Goal: Task Accomplishment & Management: Manage account settings

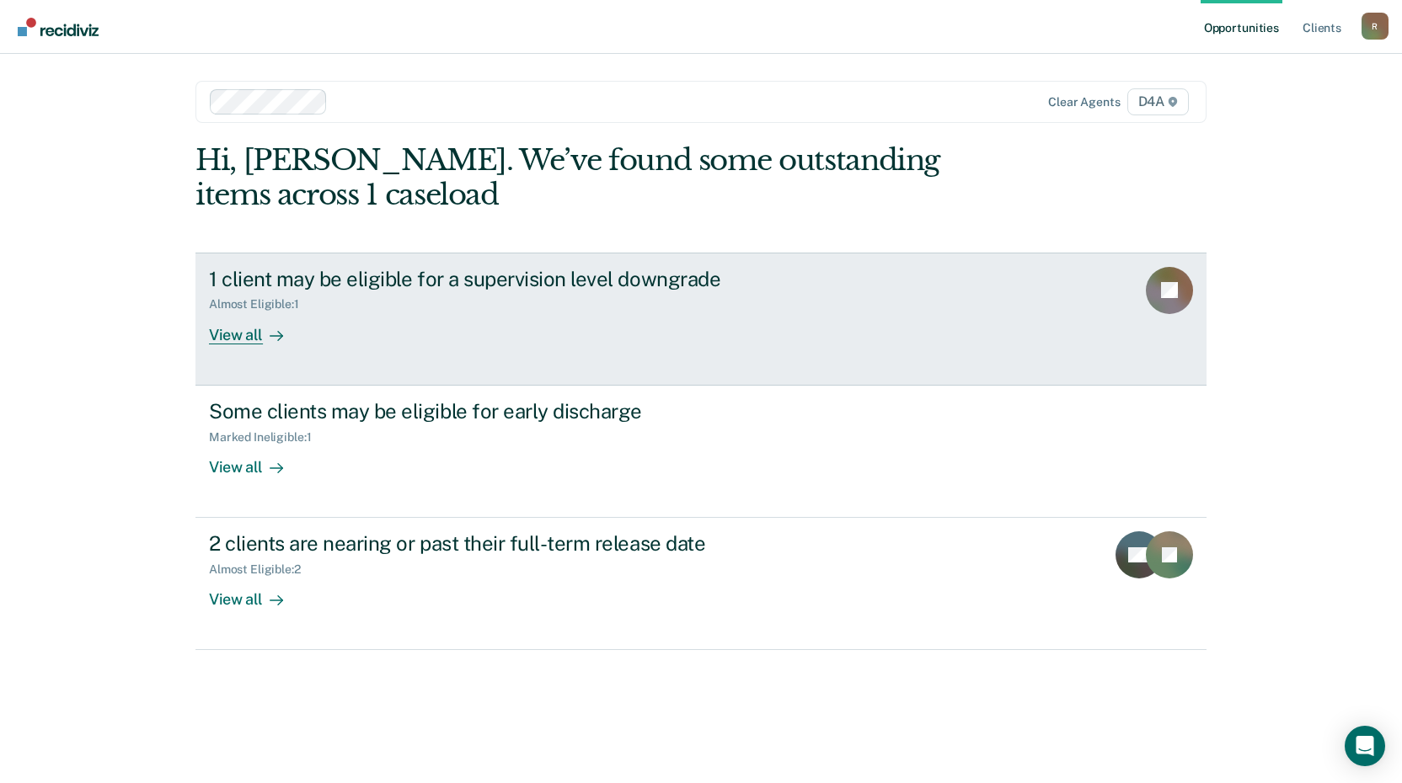
click at [246, 335] on div "View all" at bounding box center [256, 328] width 94 height 33
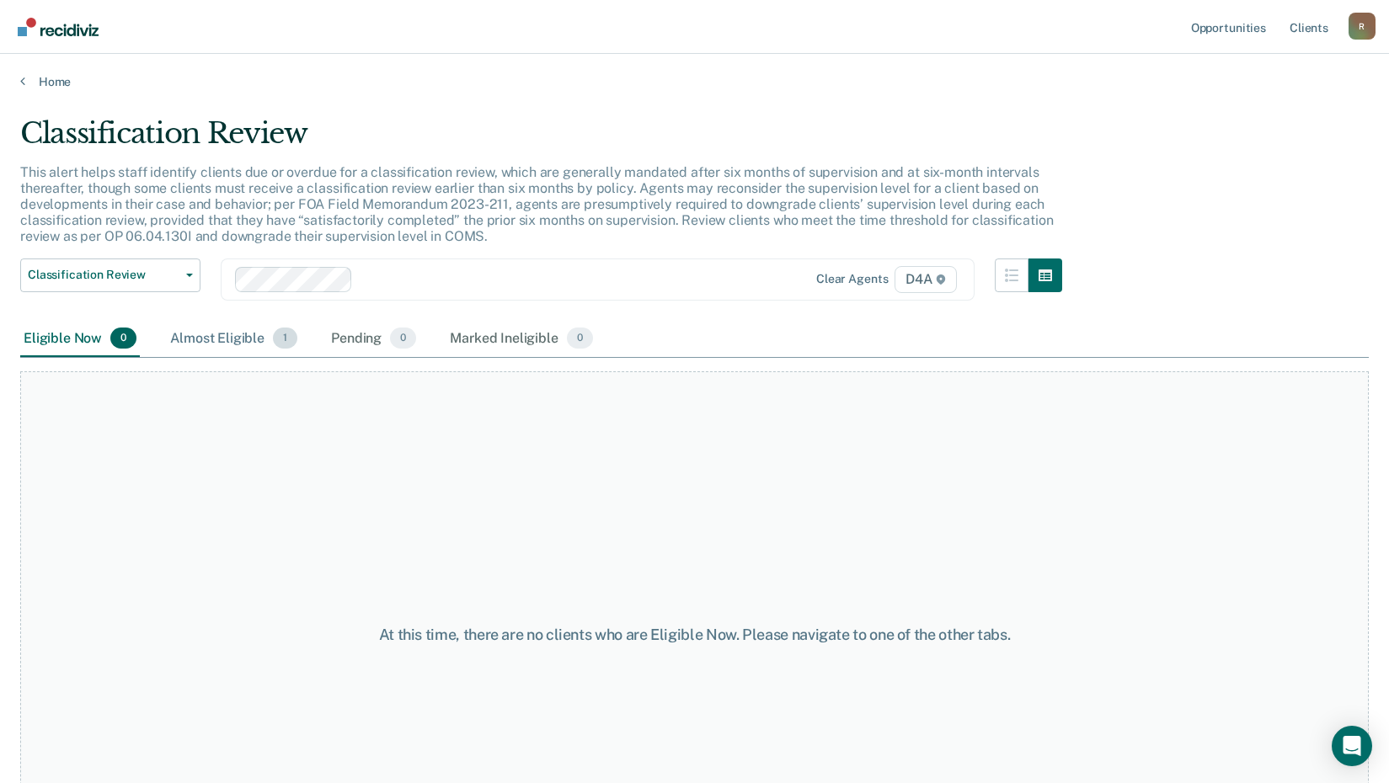
click at [231, 340] on div "Almost Eligible 1" at bounding box center [234, 339] width 134 height 37
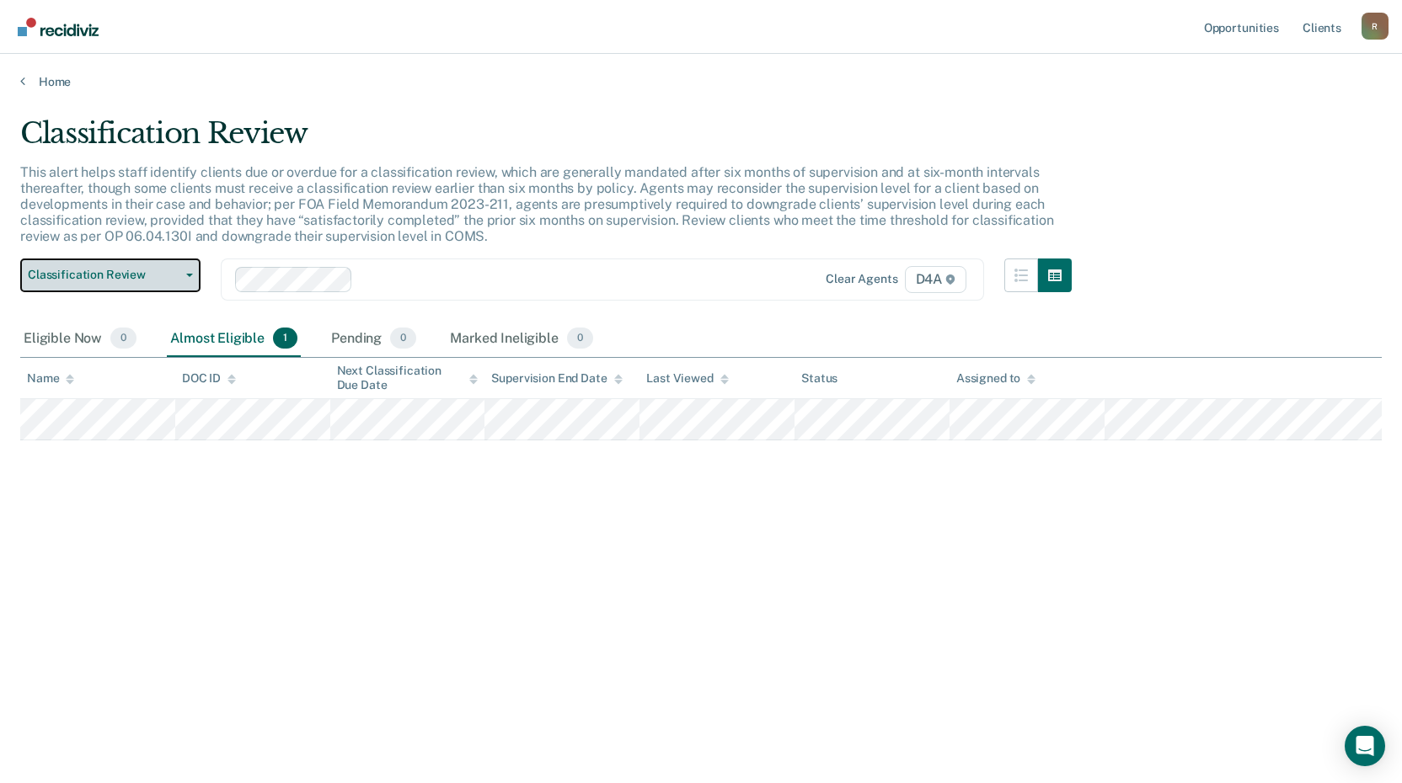
click at [193, 275] on button "Classification Review" at bounding box center [110, 276] width 180 height 34
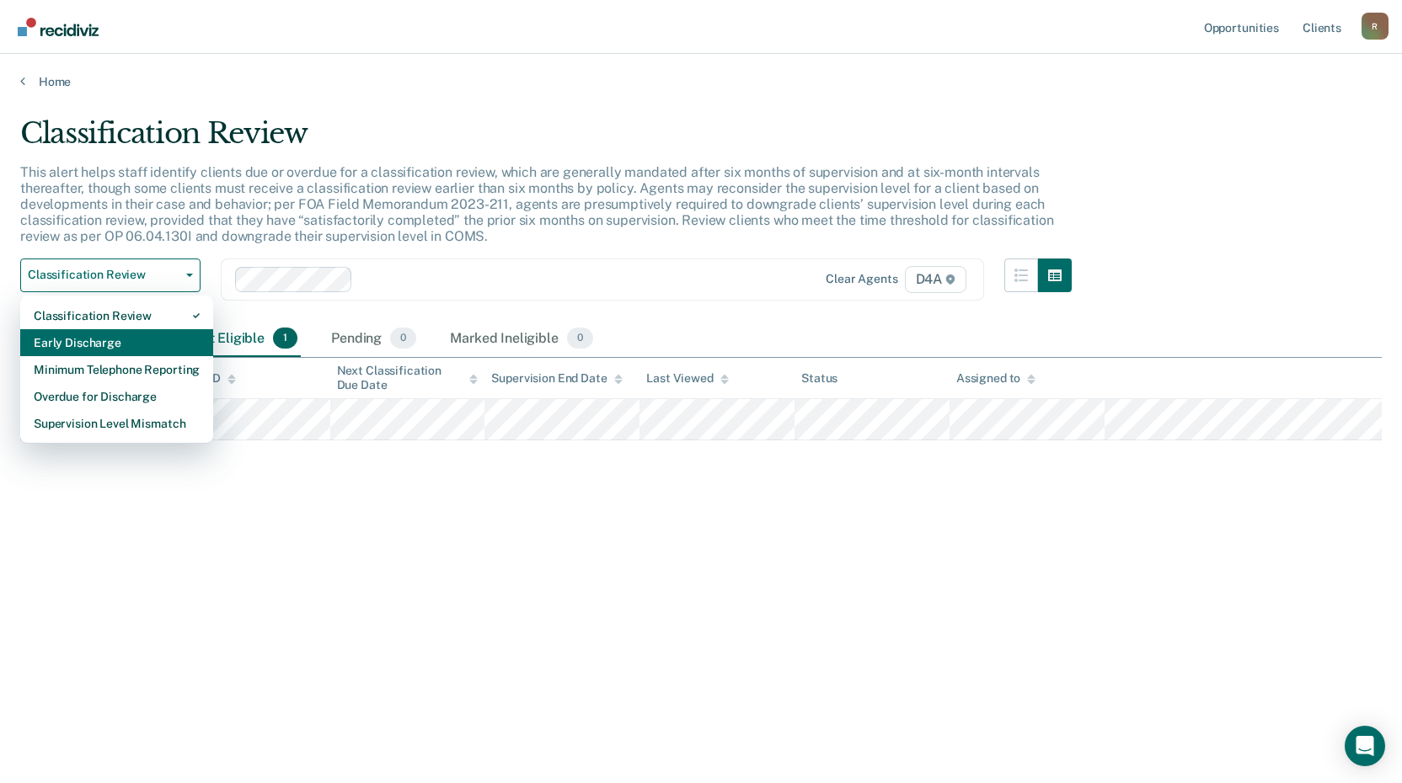
click at [124, 347] on div "Early Discharge" at bounding box center [117, 342] width 166 height 27
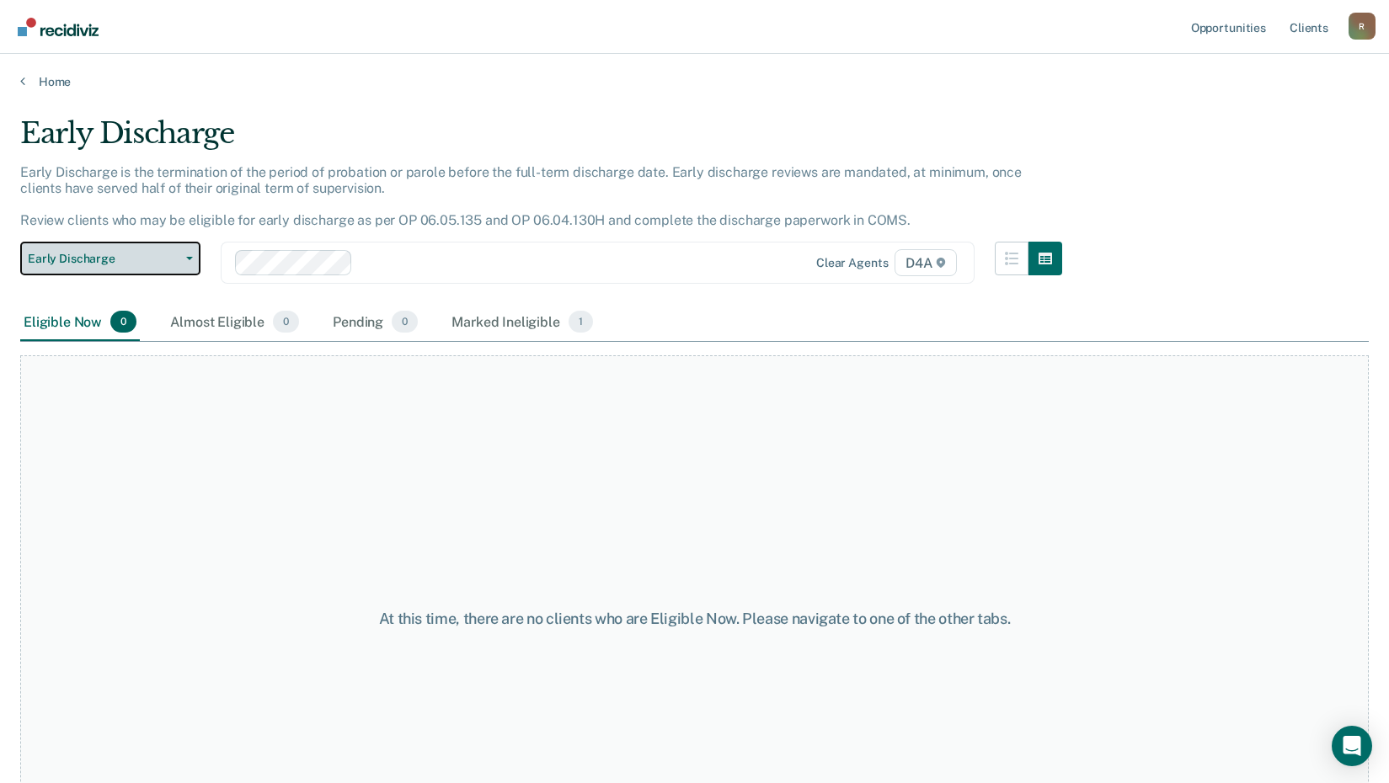
click at [195, 252] on button "Early Discharge" at bounding box center [110, 259] width 180 height 34
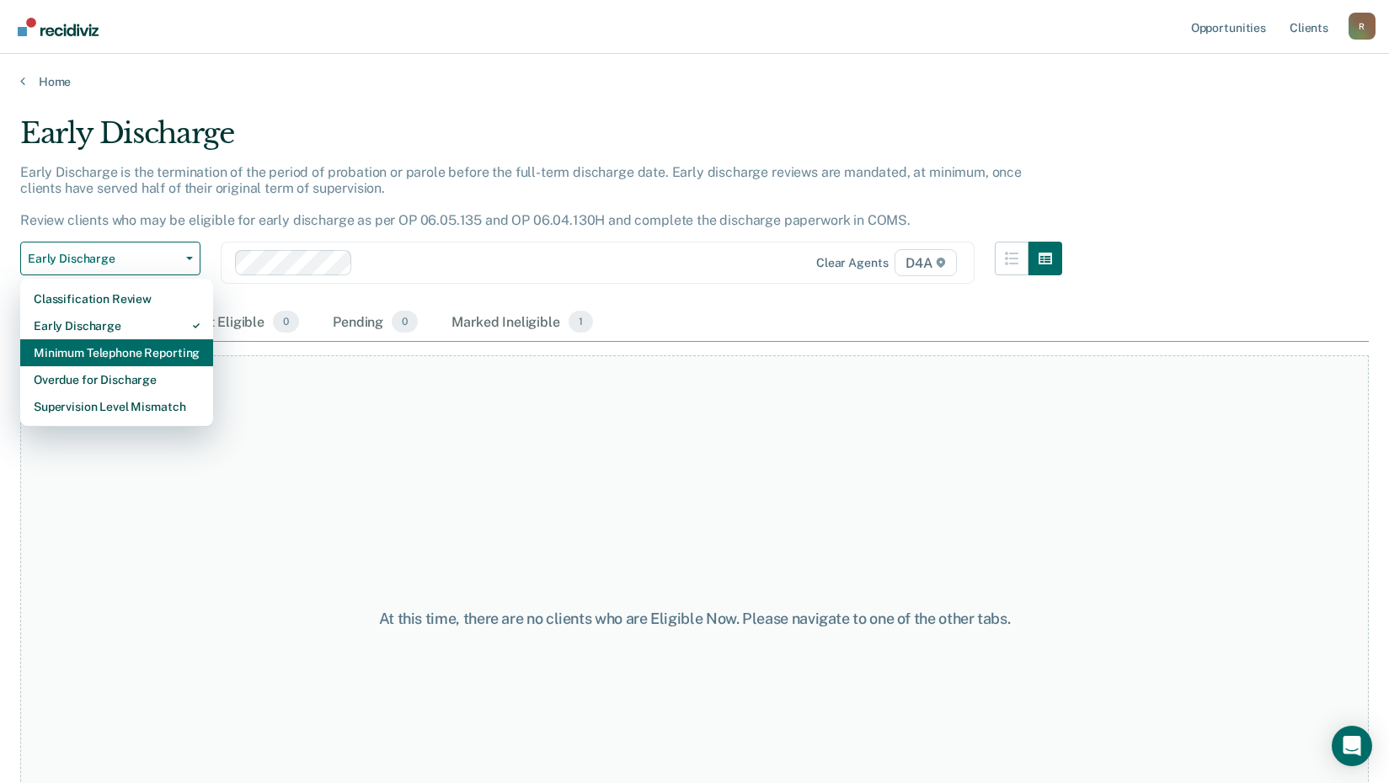
click at [115, 350] on div "Minimum Telephone Reporting" at bounding box center [117, 353] width 166 height 27
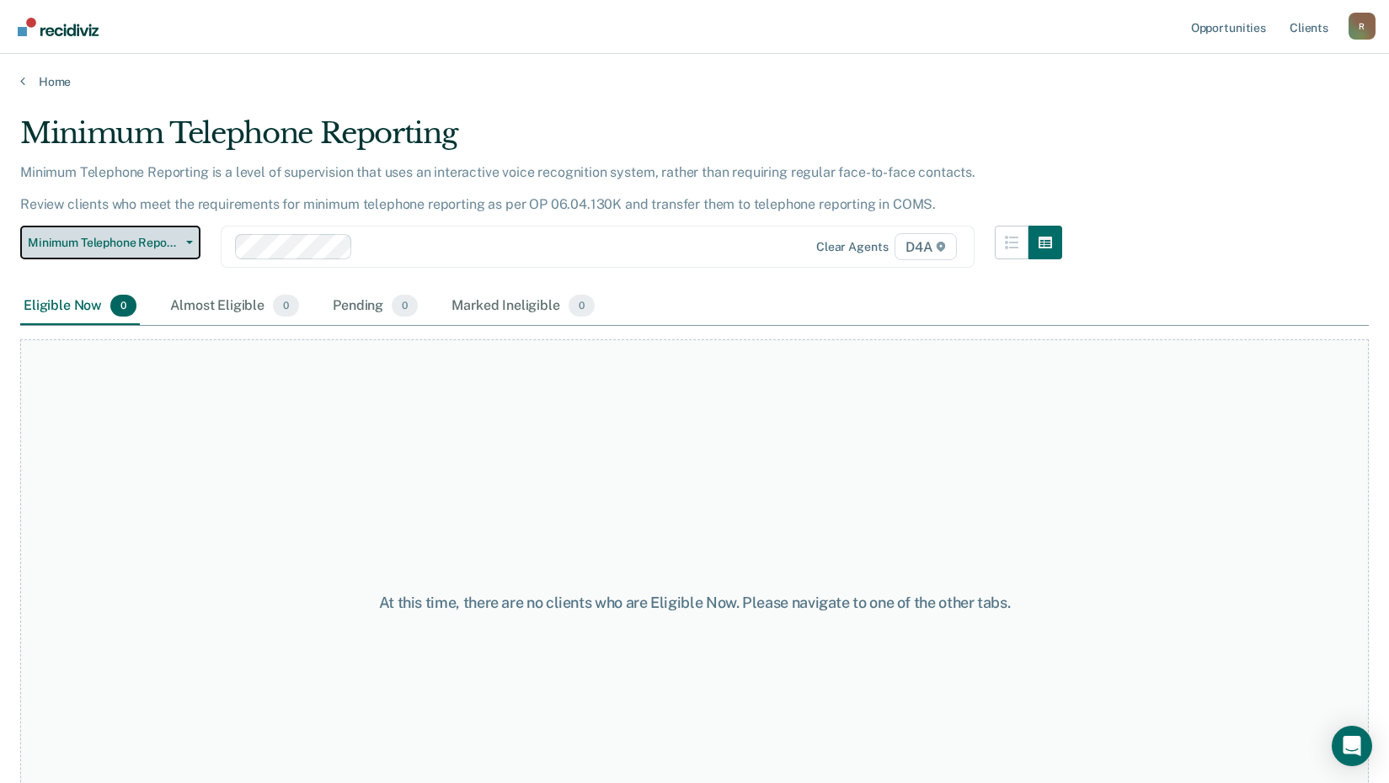
click at [190, 239] on button "Minimum Telephone Reporting" at bounding box center [110, 243] width 180 height 34
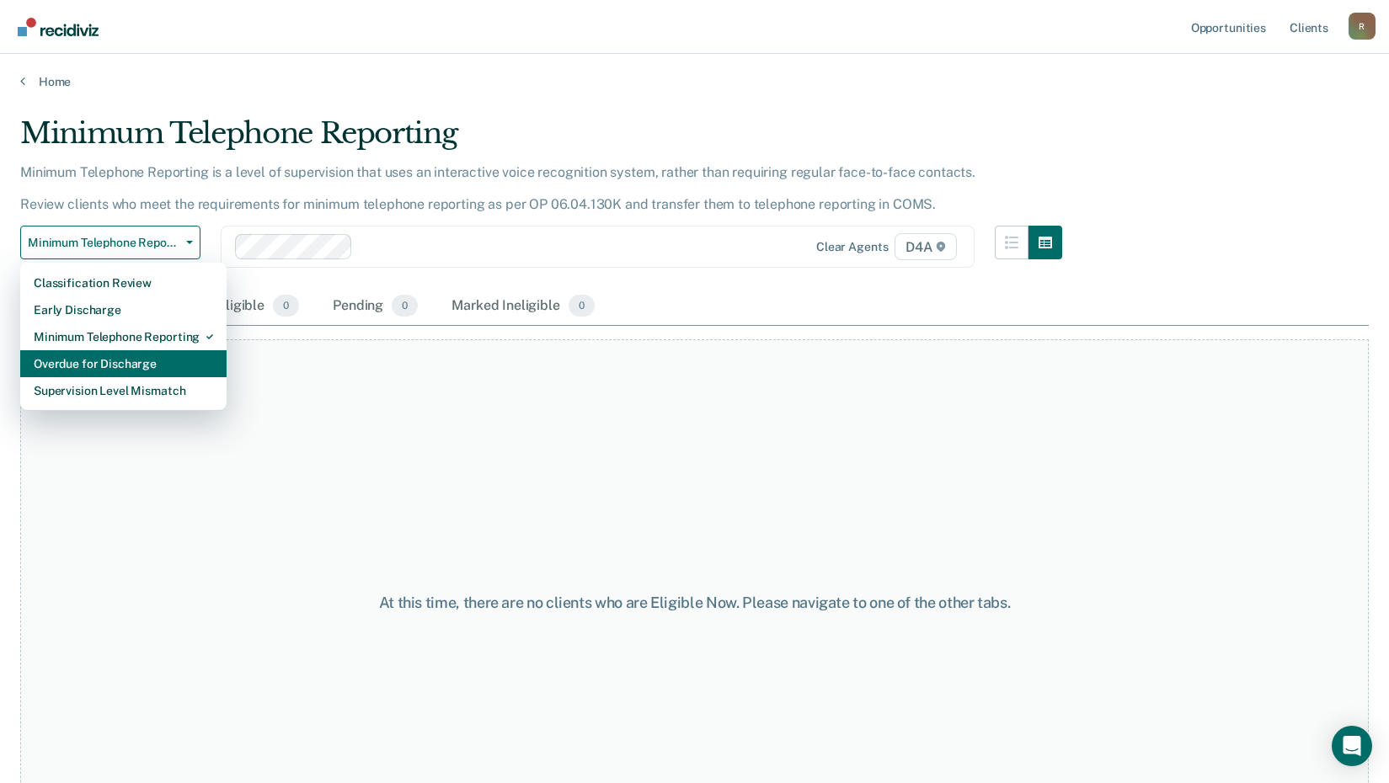
click at [128, 360] on div "Overdue for Discharge" at bounding box center [123, 363] width 179 height 27
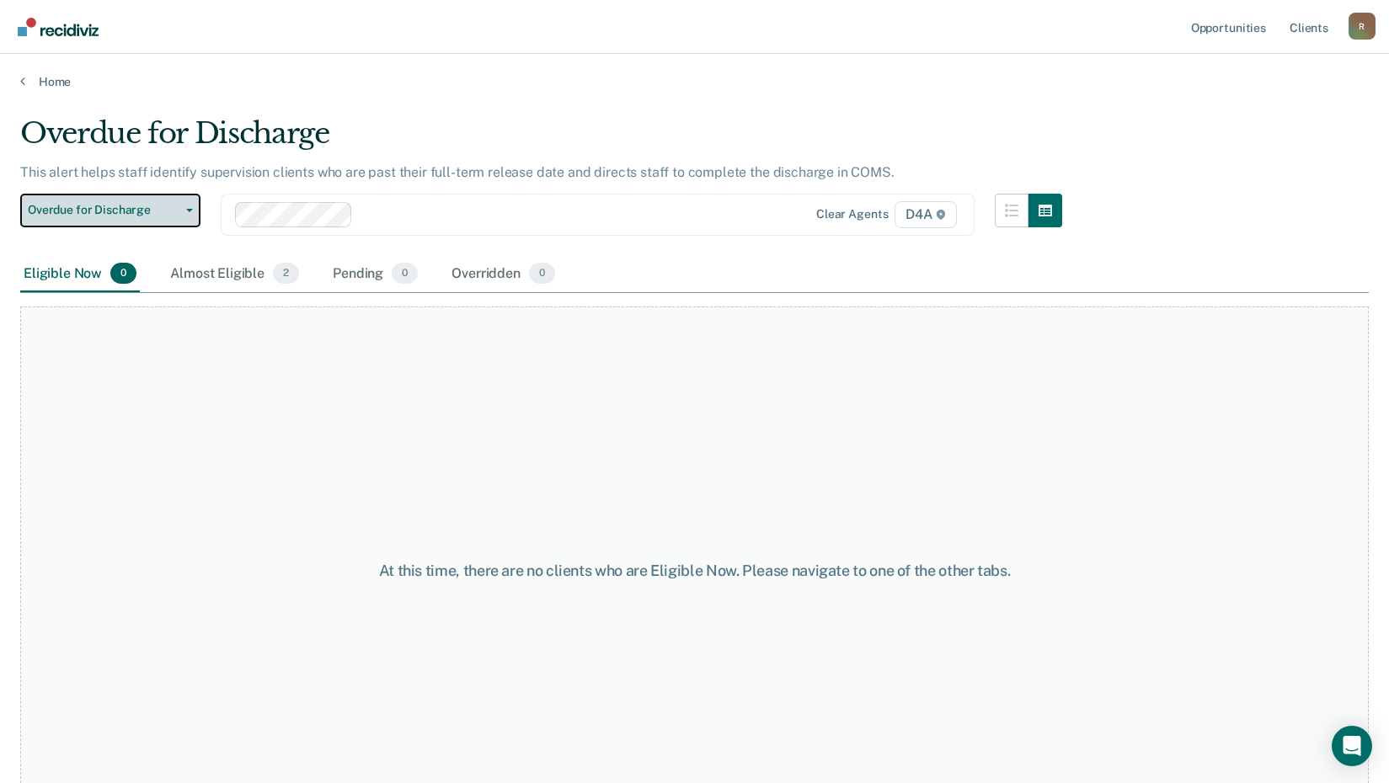
click at [191, 211] on icon "button" at bounding box center [189, 210] width 7 height 3
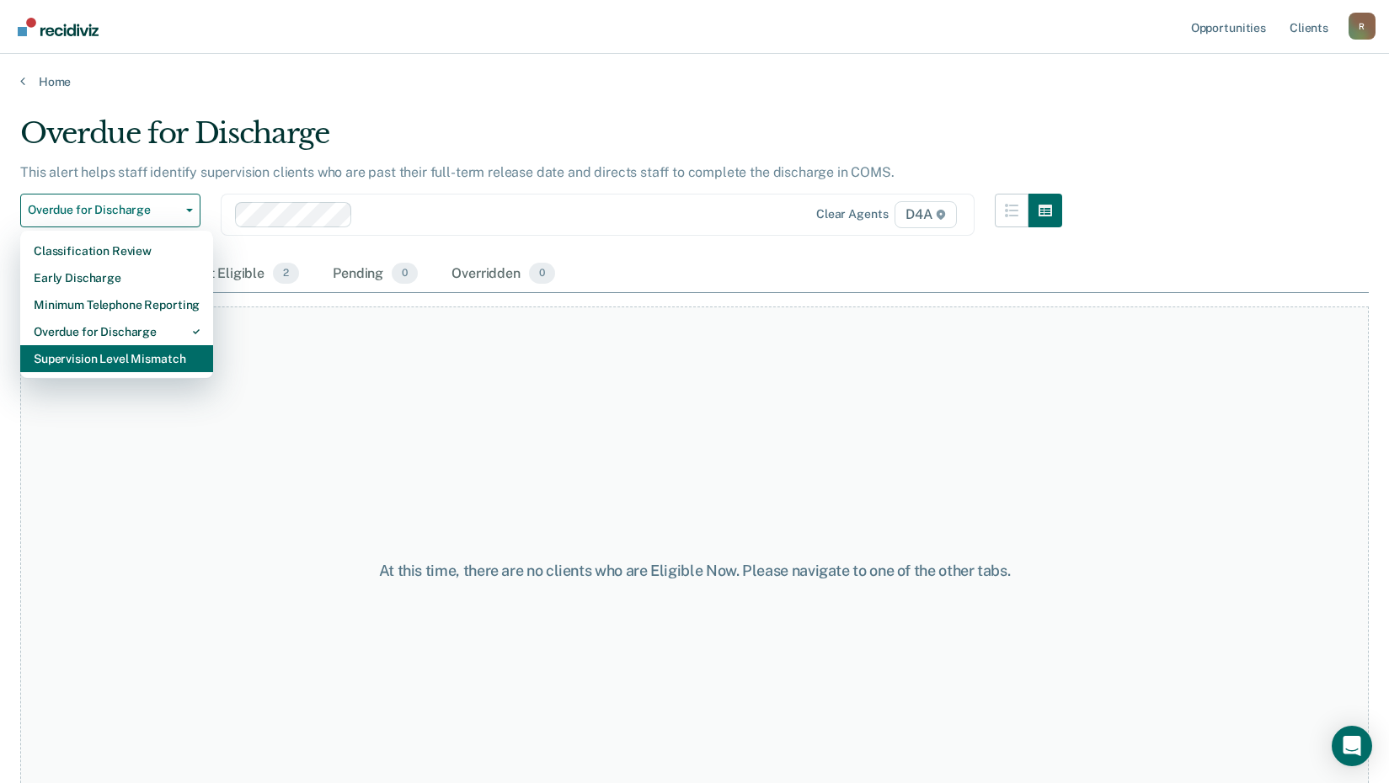
click at [122, 360] on div "Supervision Level Mismatch" at bounding box center [117, 358] width 166 height 27
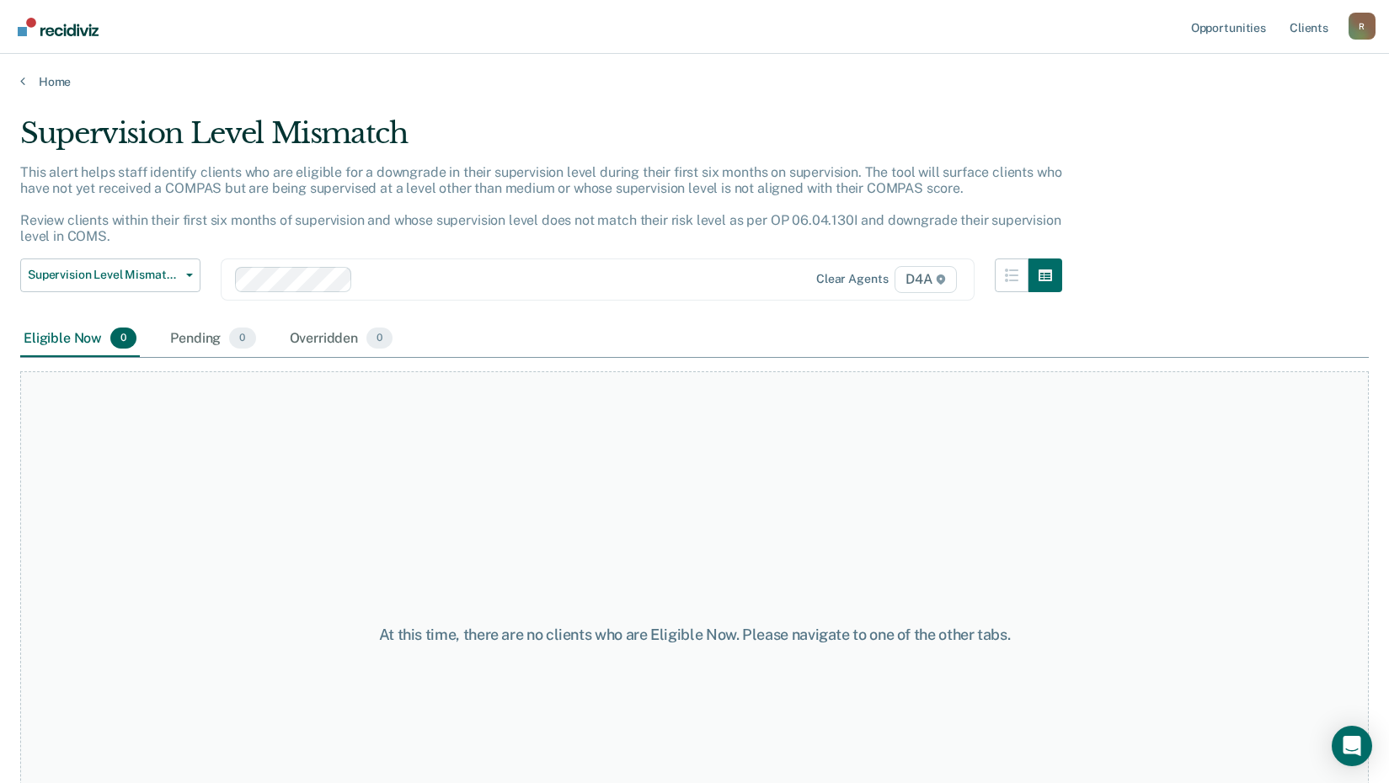
click at [1366, 31] on div "R" at bounding box center [1362, 26] width 27 height 27
click at [1256, 104] on link "Log Out" at bounding box center [1295, 111] width 136 height 14
